Goal: Use online tool/utility: Utilize a website feature to perform a specific function

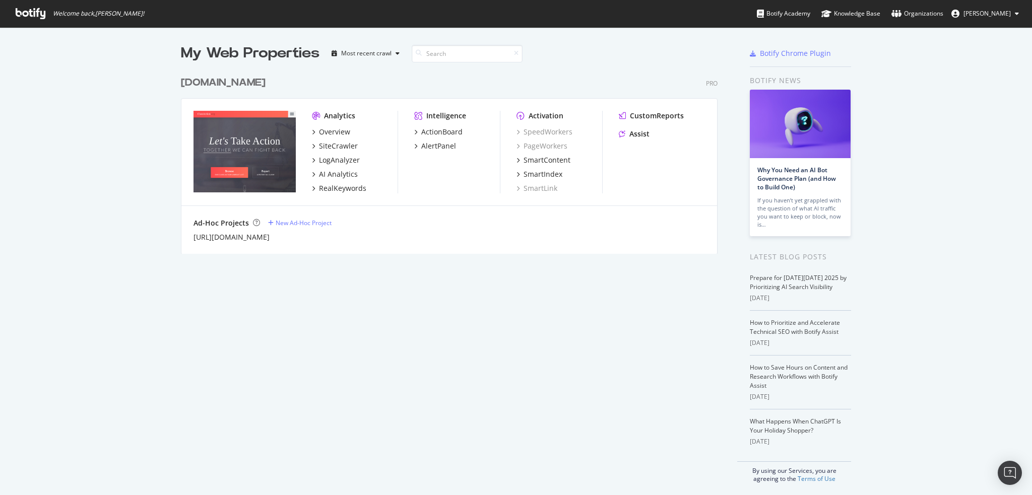
scroll to position [488, 1016]
click at [633, 134] on div "Assist" at bounding box center [639, 134] width 20 height 10
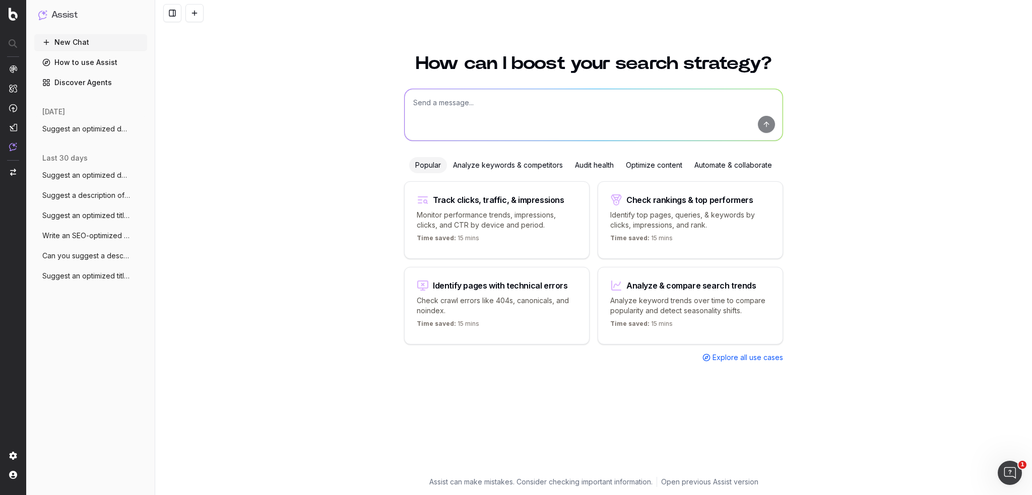
click at [751, 355] on span "Explore all use cases" at bounding box center [747, 358] width 71 height 10
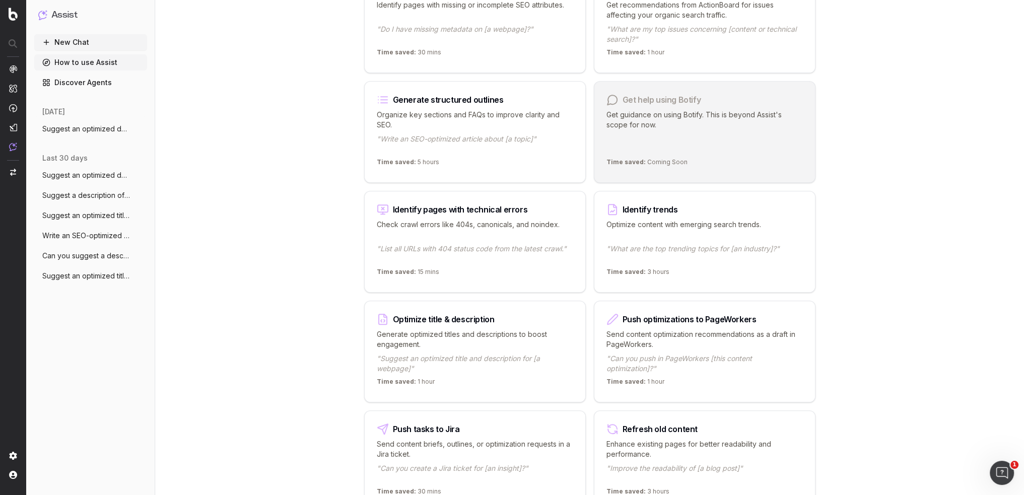
scroll to position [856, 0]
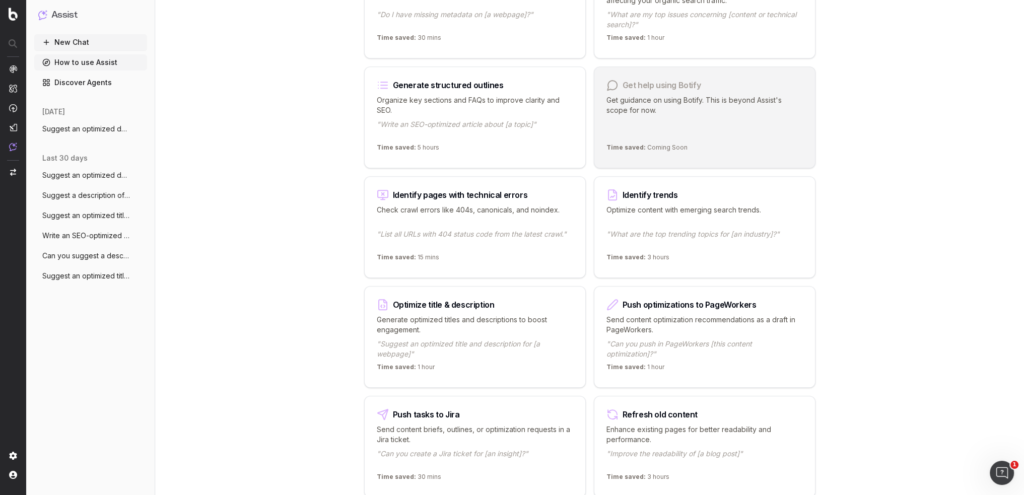
click at [499, 321] on p "Generate optimized titles and descriptions to boost engagement." at bounding box center [475, 325] width 196 height 20
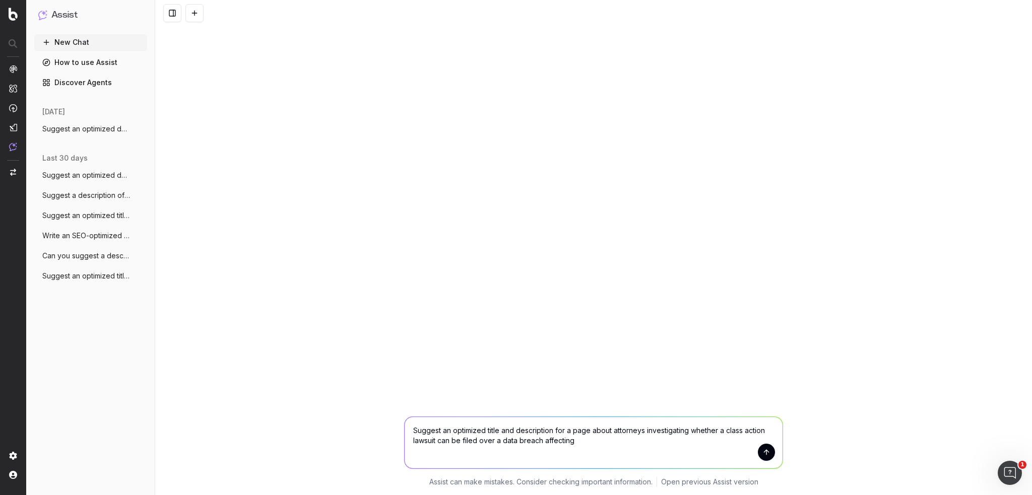
click at [627, 441] on textarea "Suggest an optimized title and description for a page about attorneys investiga…" at bounding box center [593, 442] width 378 height 51
paste textarea "[GEOGRAPHIC_DATA] & Clinics"
type textarea "Suggest an optimized title and description for a page about attorneys investiga…"
click at [767, 452] on button "submit" at bounding box center [766, 452] width 17 height 17
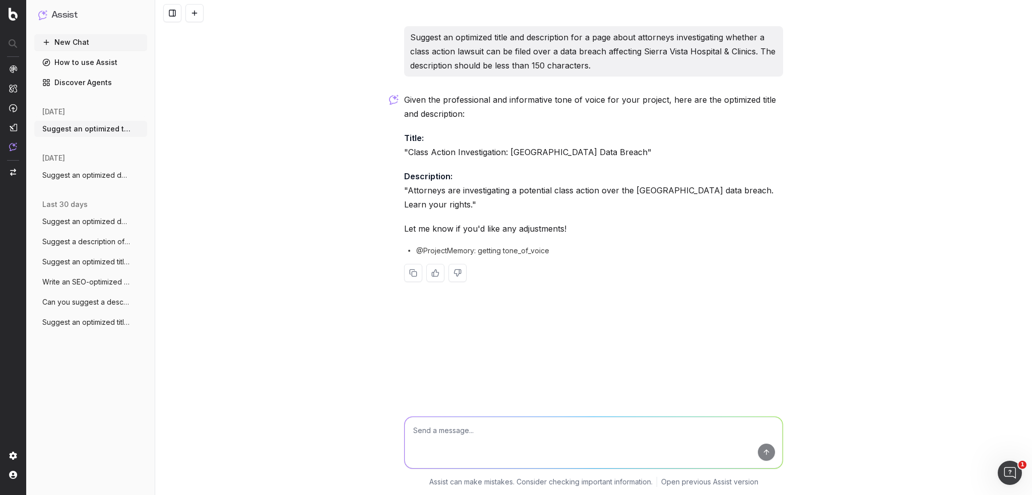
drag, startPoint x: 407, startPoint y: 190, endPoint x: 471, endPoint y: 204, distance: 66.0
click at [471, 204] on p "Description: "Attorneys are investigating a potential class action over the [GE…" at bounding box center [593, 190] width 379 height 42
copy p "Attorneys are investigating a potential class action over the [GEOGRAPHIC_DATA]…"
